Goal: Task Accomplishment & Management: Use online tool/utility

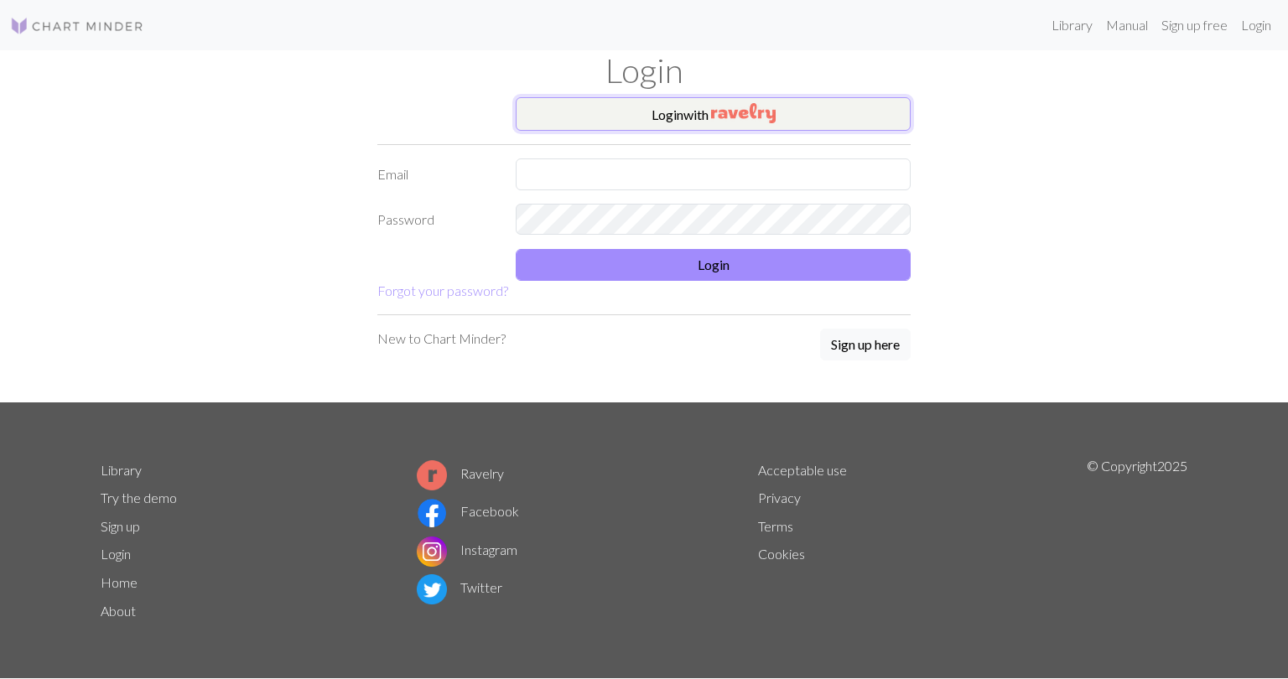
click at [738, 114] on img "button" at bounding box center [743, 113] width 65 height 20
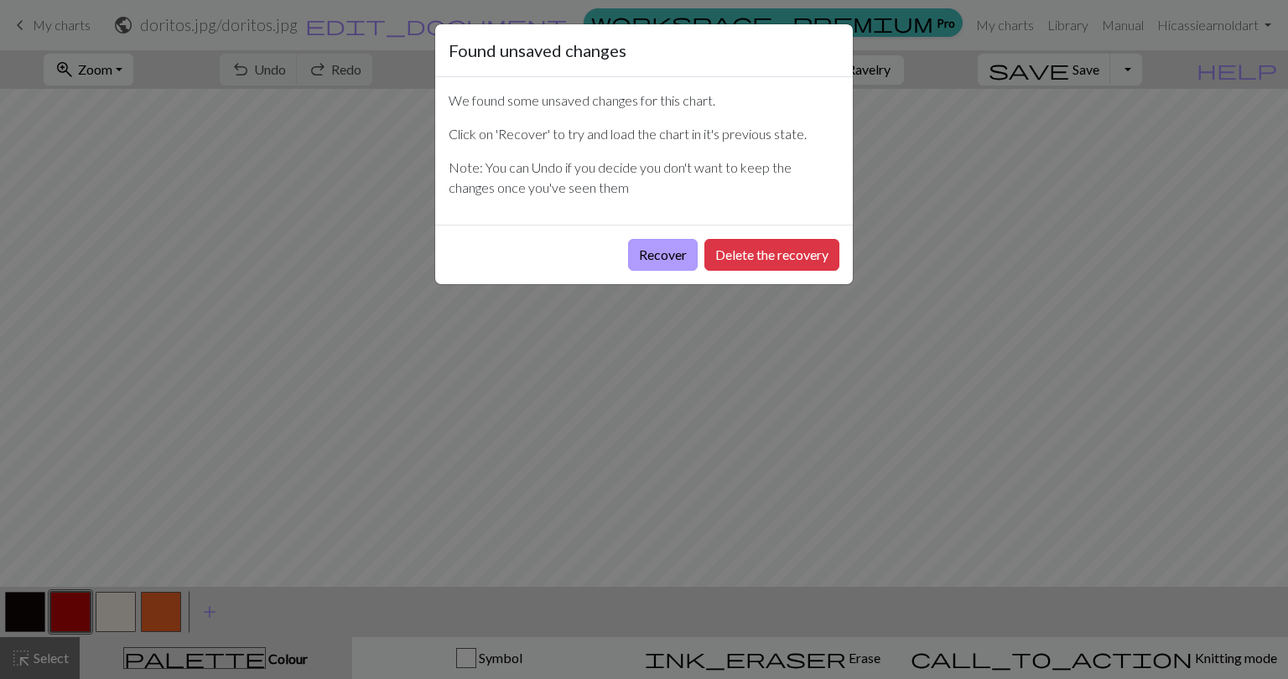
click at [658, 256] on button "Recover" at bounding box center [663, 255] width 70 height 32
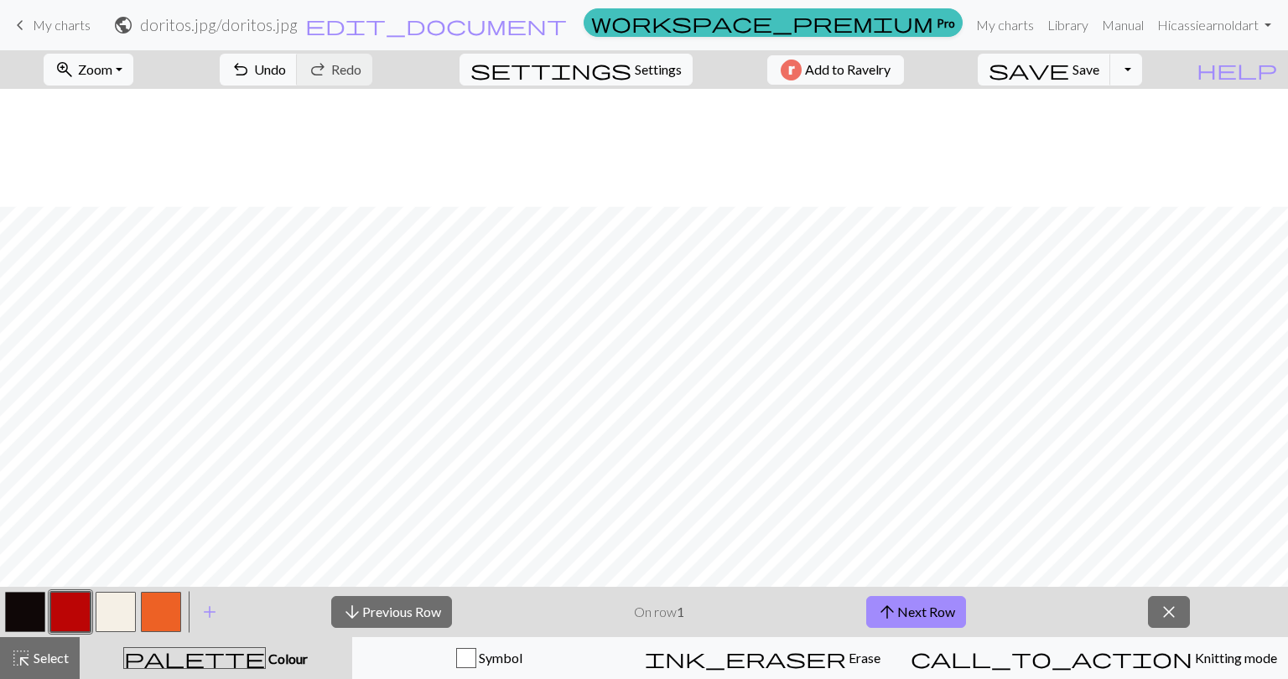
scroll to position [117, 0]
click at [133, 64] on button "zoom_in Zoom Zoom" at bounding box center [89, 70] width 90 height 32
click at [110, 225] on button "100%" at bounding box center [110, 228] width 132 height 27
click at [943, 617] on button "arrow_upward Next Row" at bounding box center [916, 612] width 100 height 32
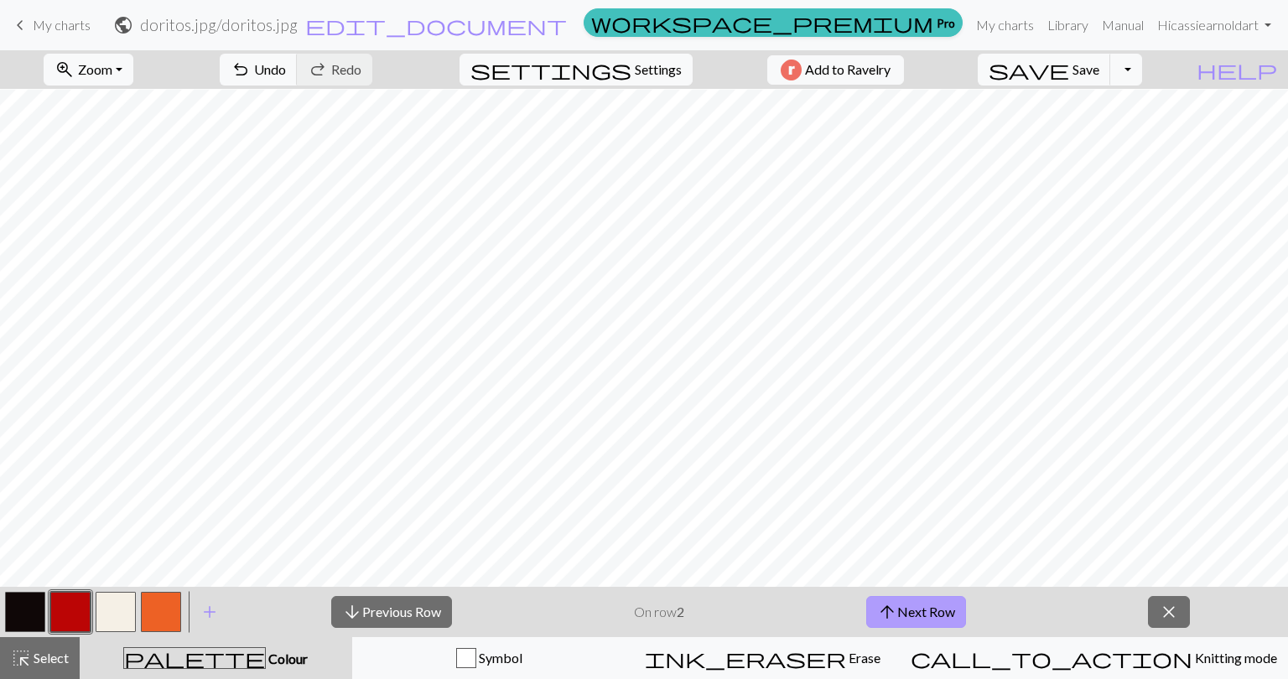
click at [943, 617] on button "arrow_upward Next Row" at bounding box center [916, 612] width 100 height 32
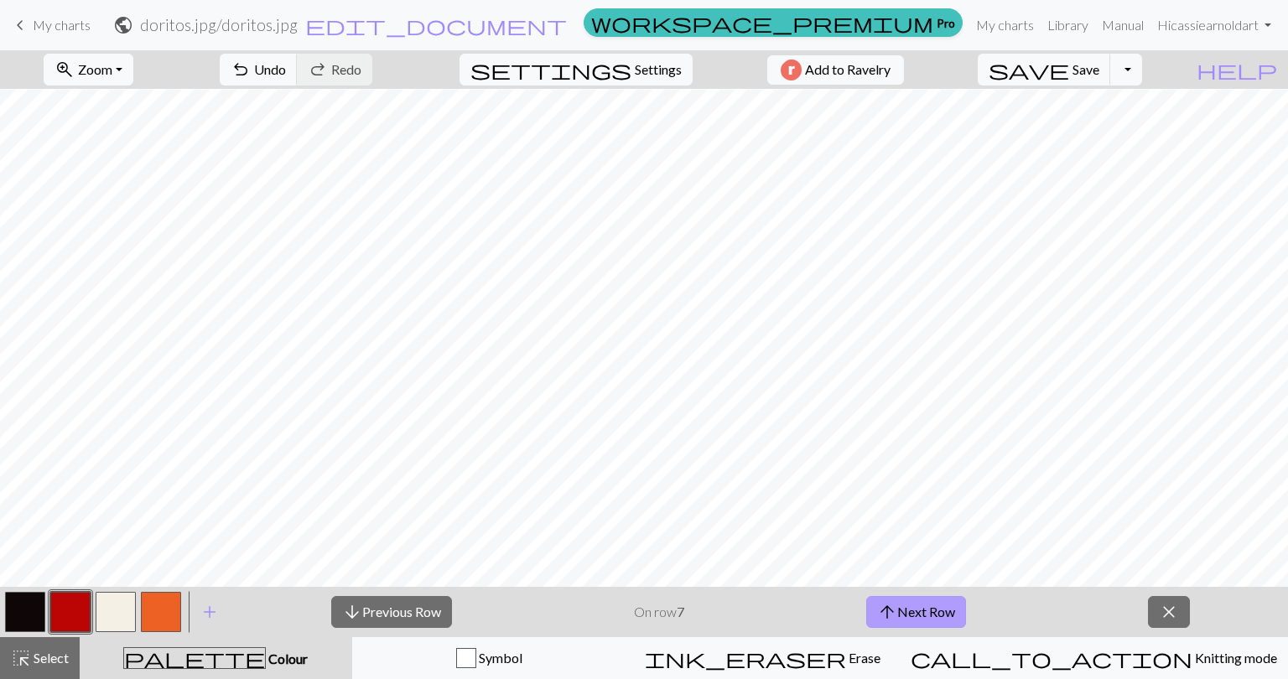
click at [943, 617] on button "arrow_upward Next Row" at bounding box center [916, 612] width 100 height 32
click at [943, 617] on button "arrow_upward Next Row" at bounding box center [919, 612] width 100 height 32
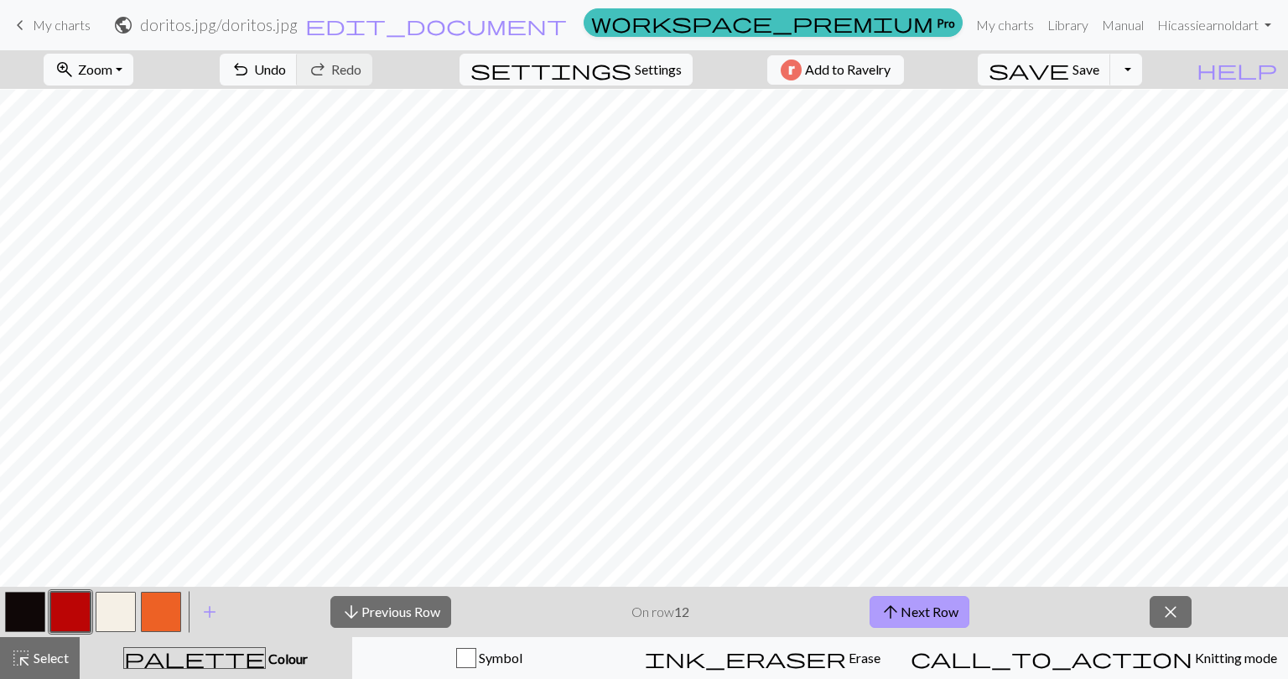
click at [943, 617] on button "arrow_upward Next Row" at bounding box center [919, 612] width 100 height 32
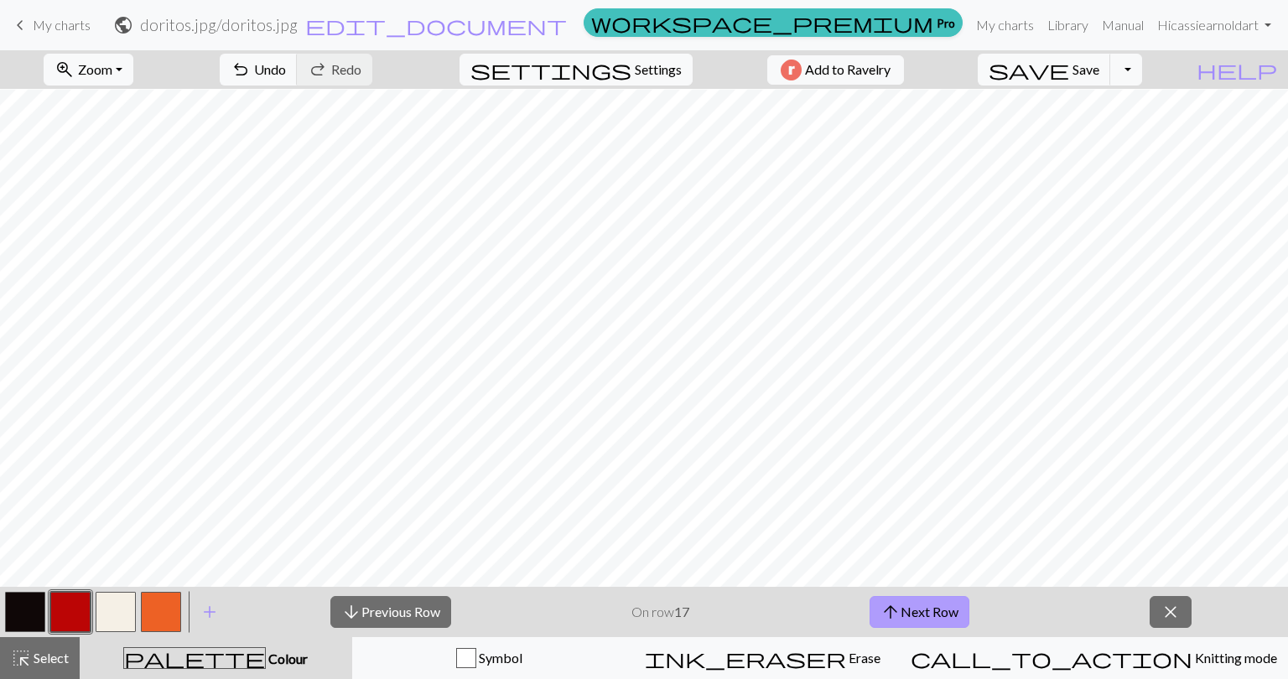
click at [943, 617] on button "arrow_upward Next Row" at bounding box center [919, 612] width 100 height 32
